Goal: Check status

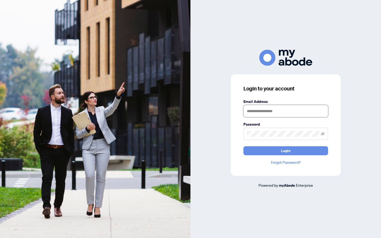
click at [264, 114] on input "text" at bounding box center [286, 111] width 85 height 12
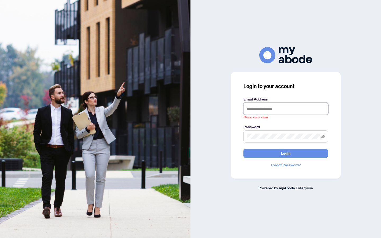
type input "**********"
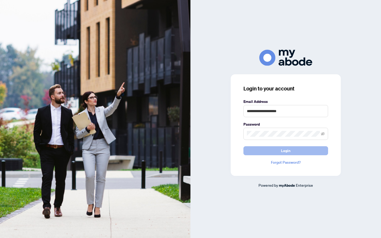
click at [275, 151] on button "Login" at bounding box center [286, 150] width 85 height 9
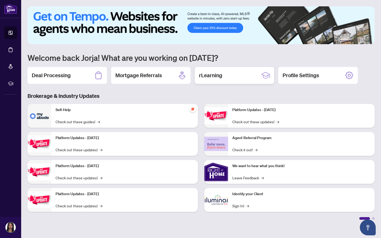
click at [228, 69] on div "rLearning" at bounding box center [234, 75] width 79 height 17
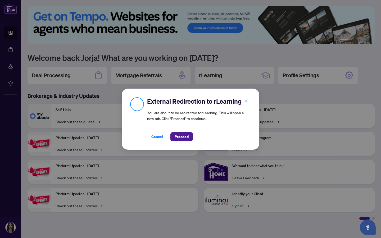
click at [245, 103] on icon "close" at bounding box center [247, 101] width 4 height 4
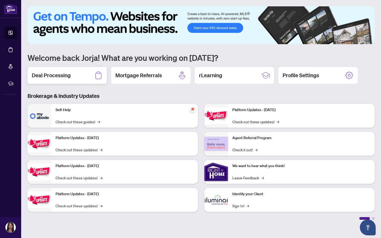
click at [77, 81] on div "Deal Processing" at bounding box center [67, 75] width 79 height 17
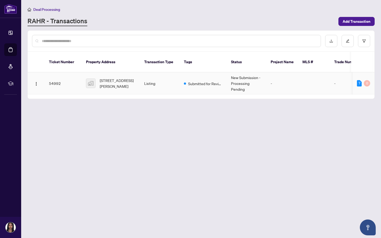
click at [236, 79] on td "New Submission - Processing Pending" at bounding box center [247, 84] width 40 height 22
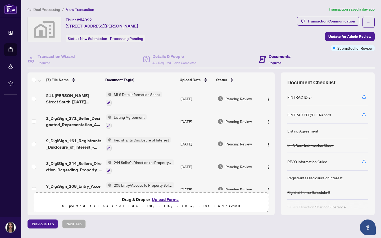
scroll to position [42, 0]
